Goal: Information Seeking & Learning: Check status

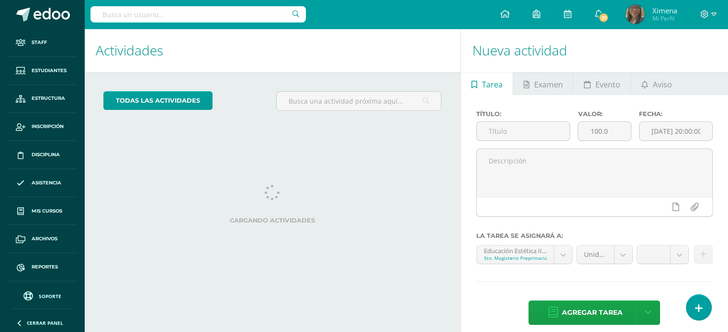
click at [139, 12] on input "text" at bounding box center [197, 14] width 215 height 16
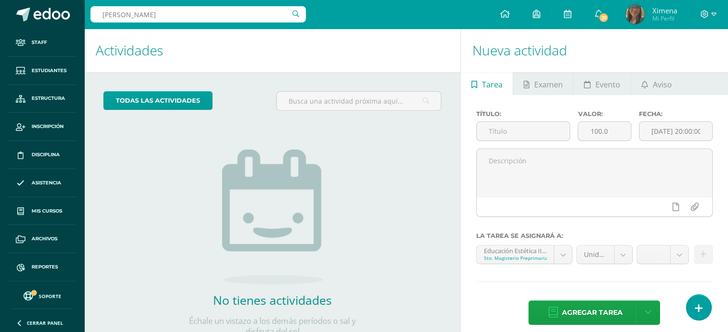
type input "josselyn lara"
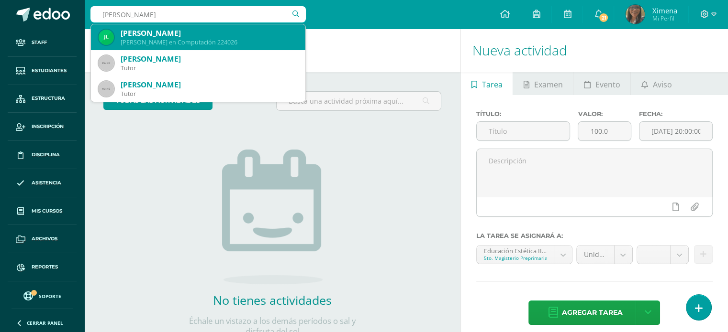
click at [149, 27] on div "Josselyn Nathalia Lara Montenegro Quinto Bachillerato en Computación 224026" at bounding box center [198, 37] width 199 height 26
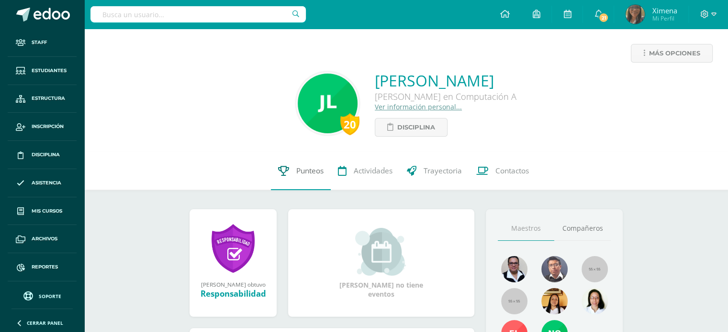
click at [308, 166] on span "Punteos" at bounding box center [309, 171] width 27 height 10
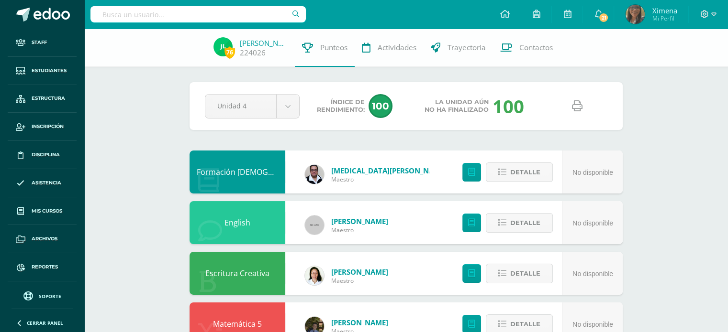
click at [576, 108] on icon at bounding box center [577, 106] width 11 height 11
